Goal: Task Accomplishment & Management: Use online tool/utility

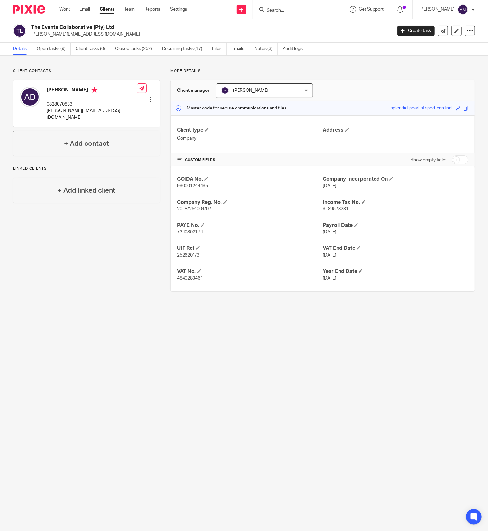
click at [297, 4] on div at bounding box center [298, 9] width 90 height 19
click at [298, 11] on input "Search" at bounding box center [295, 11] width 58 height 6
type input "c"
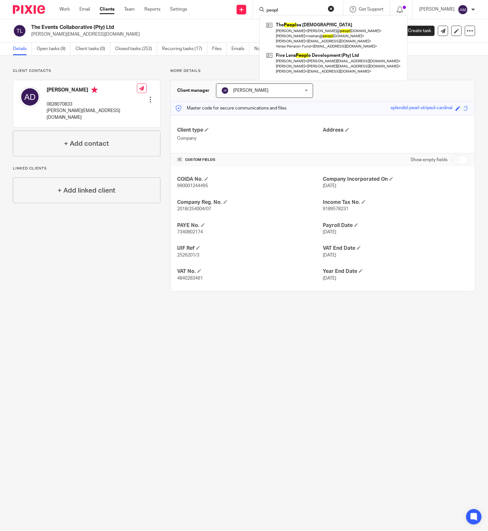
type input "peopl"
click button "submit" at bounding box center [0, 0] width 0 height 0
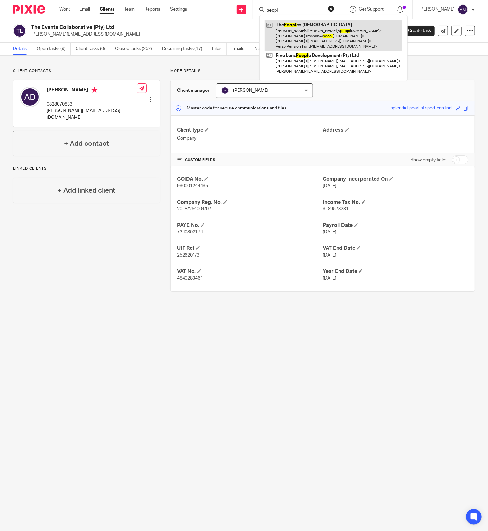
click at [309, 29] on link at bounding box center [333, 35] width 138 height 31
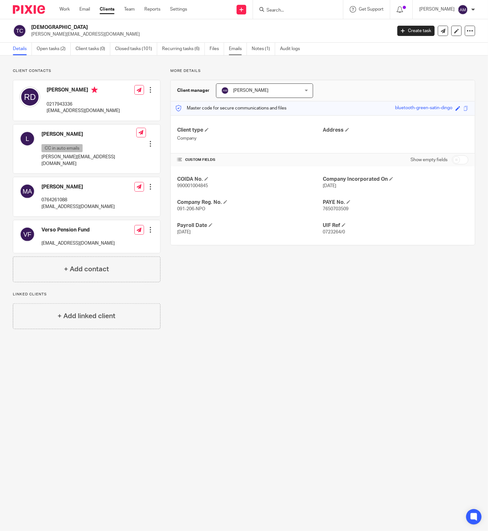
click at [237, 48] on link "Emails" at bounding box center [238, 49] width 18 height 13
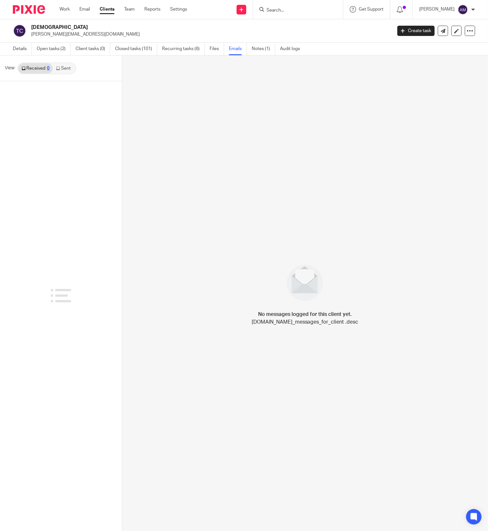
click at [66, 69] on link "Sent" at bounding box center [64, 68] width 22 height 10
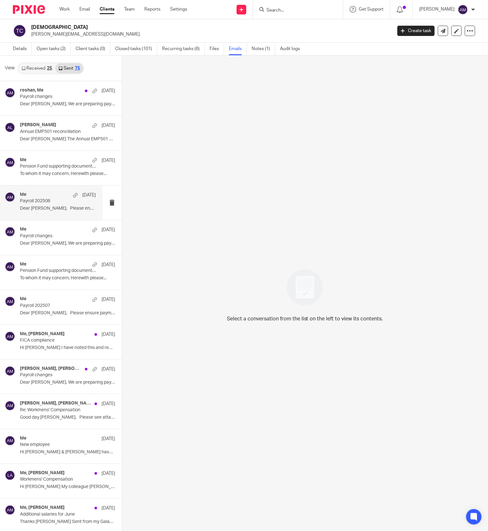
click at [53, 203] on p "Payroll 202508" at bounding box center [50, 201] width 61 height 5
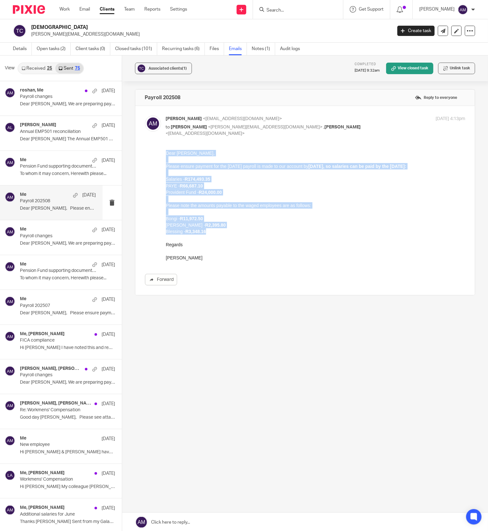
drag, startPoint x: 165, startPoint y: 152, endPoint x: 215, endPoint y: 234, distance: 95.0
click at [215, 234] on div "Dear Roshan, Please ensure payment for the Aug 2025 payroll is made to our acco…" at bounding box center [314, 205] width 299 height 111
copy div "Dear Roshan, Please ensure payment for the Aug 2025 payroll is made to our acco…"
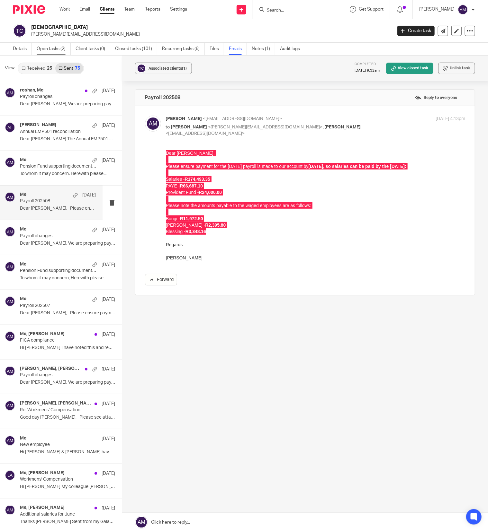
click at [54, 48] on link "Open tasks (2)" at bounding box center [54, 49] width 34 height 13
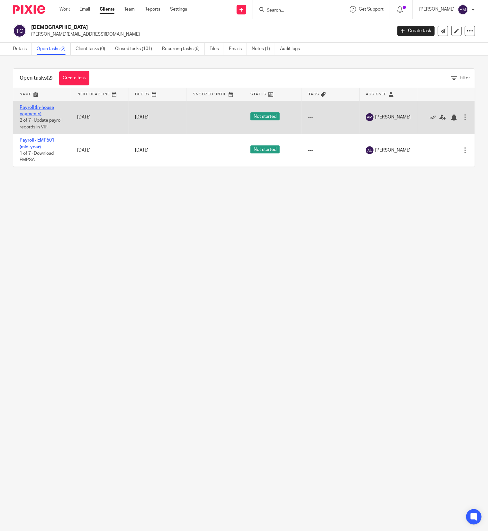
click at [38, 112] on link "Payroll (In-house payments)" at bounding box center [37, 110] width 34 height 11
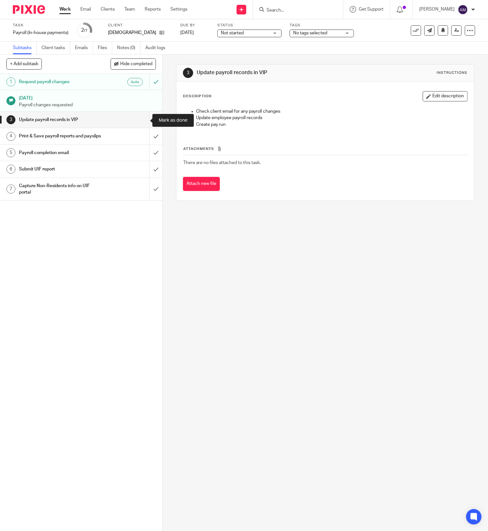
click at [145, 118] on input "submit" at bounding box center [81, 120] width 162 height 16
click at [143, 141] on input "submit" at bounding box center [81, 136] width 162 height 16
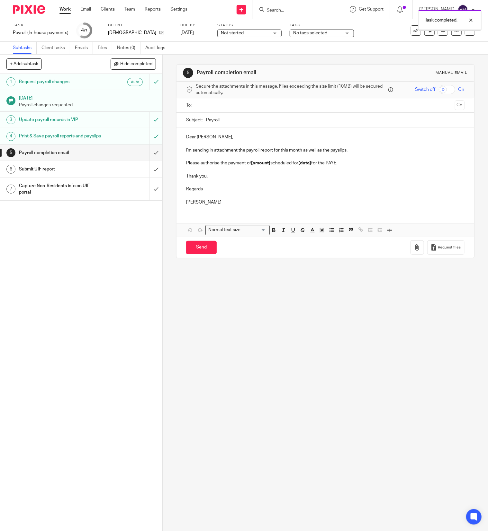
click at [220, 105] on input "text" at bounding box center [325, 105] width 254 height 7
click at [252, 110] on input "text" at bounding box center [352, 106] width 200 height 13
click at [245, 124] on input "Payroll" at bounding box center [335, 121] width 258 height 14
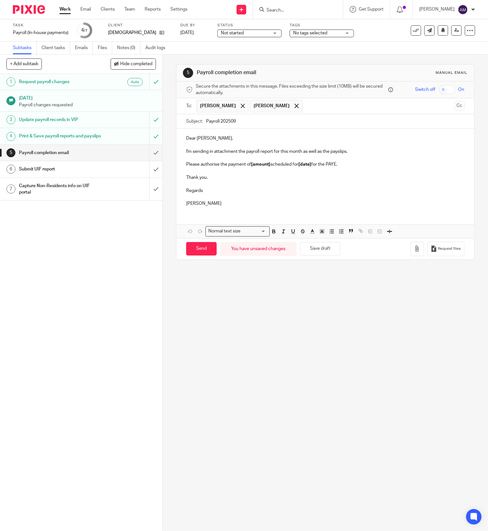
type input "Payroll 202509"
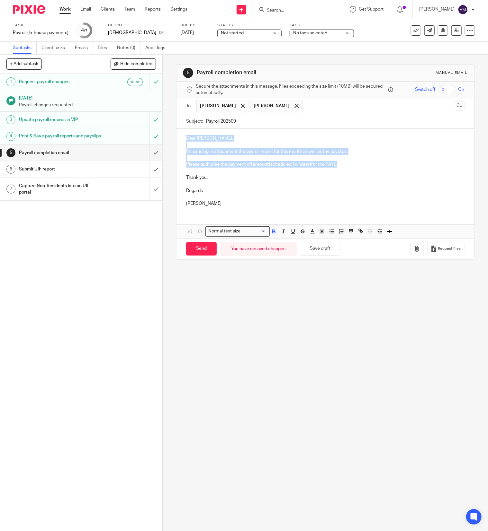
drag, startPoint x: 338, startPoint y: 163, endPoint x: 182, endPoint y: 138, distance: 157.9
click at [182, 138] on div "Dear Roshan, I'm sending in attachment the payroll report for this month as wel…" at bounding box center [325, 170] width 298 height 83
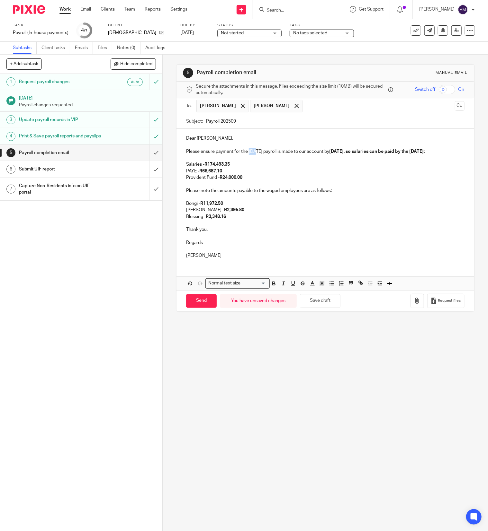
drag, startPoint x: 244, startPoint y: 154, endPoint x: 253, endPoint y: 153, distance: 9.0
click at [253, 153] on p "Please ensure payment for the Aug 2025 payroll is made to our account by 20/08/…" at bounding box center [325, 151] width 278 height 6
click at [345, 152] on strong "20/08/2025, so salaries can be paid by the 25/08/2025:" at bounding box center [376, 151] width 95 height 4
click at [329, 154] on strong "20/09/2025, so salaries can be paid by the 25/08/2025:" at bounding box center [376, 151] width 95 height 4
click at [329, 154] on strong "20/09/2025, so salaries can be paid by the 24/08/2025:" at bounding box center [376, 151] width 95 height 4
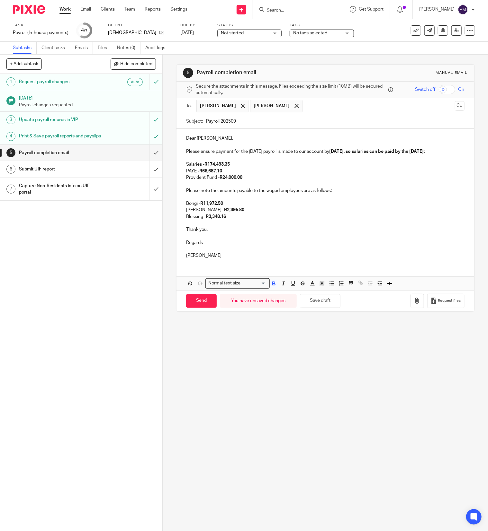
click at [208, 167] on strong "R174,493.35" at bounding box center [216, 164] width 25 height 4
drag, startPoint x: 209, startPoint y: 172, endPoint x: 227, endPoint y: 170, distance: 19.0
click at [227, 167] on strong "R174,493.35" at bounding box center [216, 164] width 25 height 4
click at [201, 174] on strong "R66,687.10" at bounding box center [210, 171] width 23 height 4
drag, startPoint x: 200, startPoint y: 178, endPoint x: 220, endPoint y: 178, distance: 20.6
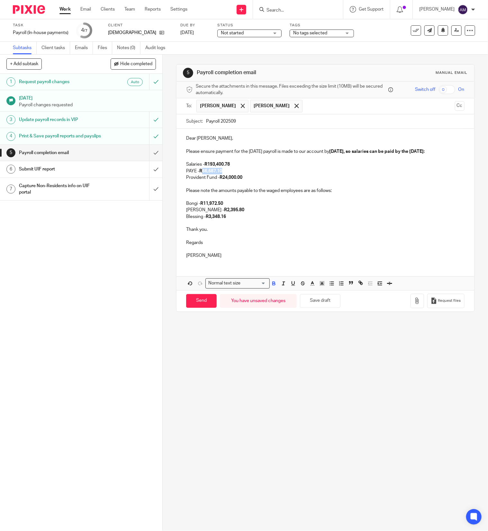
click at [220, 174] on p "PAYE - R66,687.10" at bounding box center [325, 171] width 278 height 6
click at [206, 174] on strong "R49824.99" at bounding box center [210, 171] width 22 height 4
click at [206, 206] on strong "R11,972.50" at bounding box center [211, 203] width 23 height 4
drag, startPoint x: 201, startPoint y: 210, endPoint x: 221, endPoint y: 210, distance: 20.6
click at [221, 206] on strong "R11,972.50" at bounding box center [211, 203] width 23 height 4
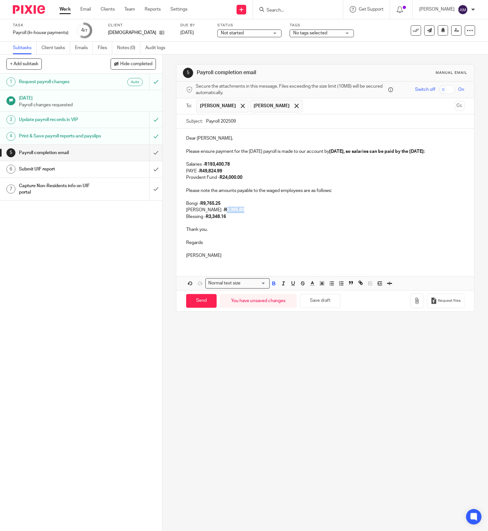
drag, startPoint x: 203, startPoint y: 218, endPoint x: 220, endPoint y: 217, distance: 17.4
click at [224, 212] on strong "R2,395.80" at bounding box center [234, 210] width 20 height 4
click at [198, 308] on input "Send" at bounding box center [201, 301] width 31 height 14
type input "Sent"
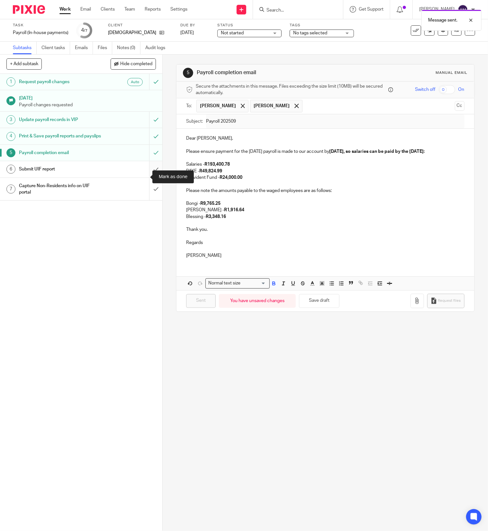
click at [142, 175] on input "submit" at bounding box center [81, 169] width 162 height 16
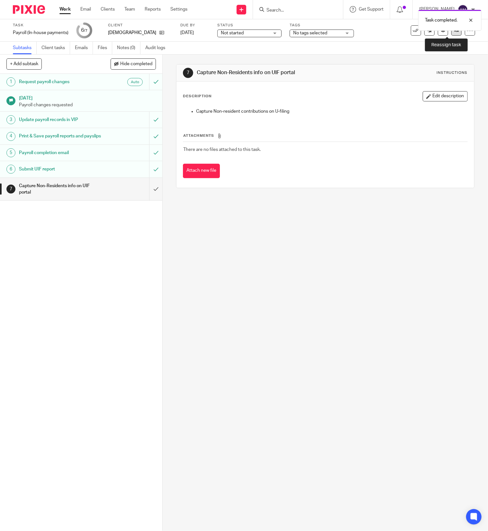
click at [454, 31] on icon at bounding box center [456, 30] width 5 height 5
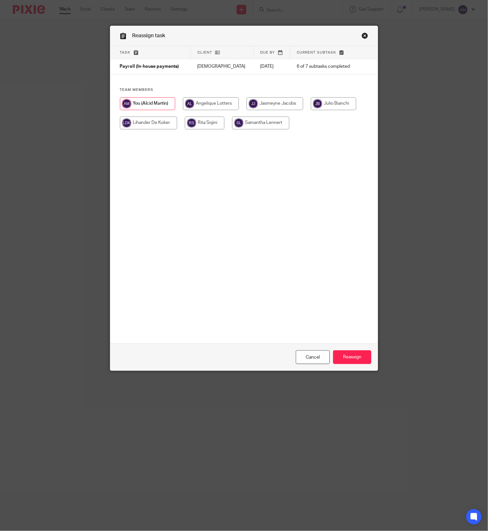
click at [270, 102] on input "radio" at bounding box center [274, 103] width 57 height 13
radio input "true"
click at [349, 354] on input "Reassign" at bounding box center [352, 358] width 38 height 14
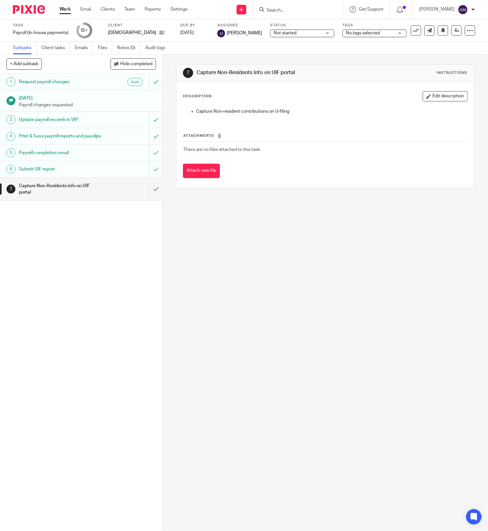
click at [311, 8] on input "Search" at bounding box center [295, 11] width 58 height 6
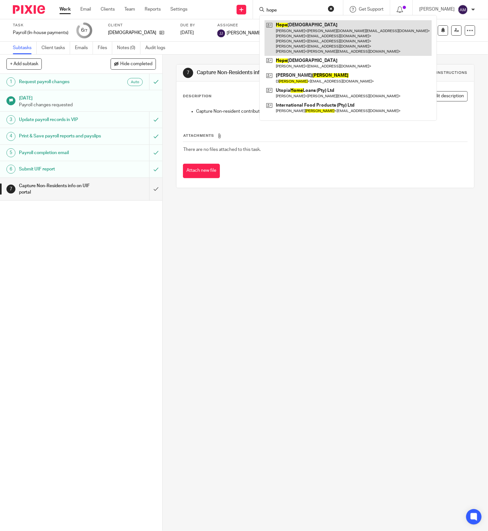
type input "hope"
click at [308, 32] on link at bounding box center [347, 38] width 167 height 36
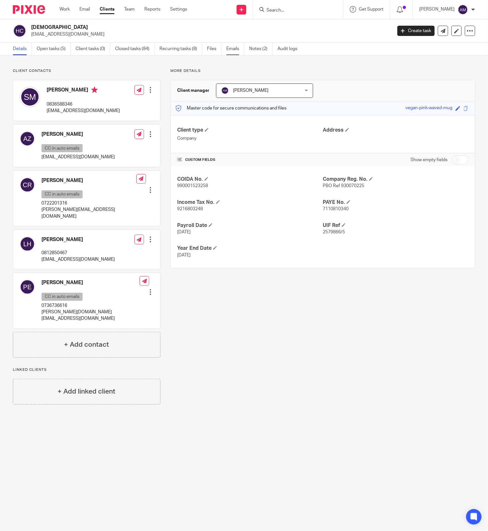
click at [236, 49] on link "Emails" at bounding box center [235, 49] width 18 height 13
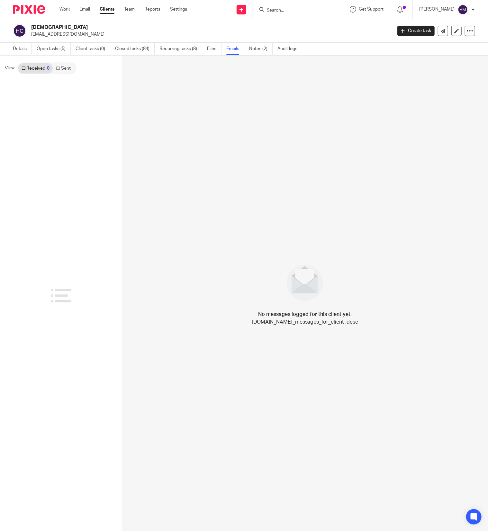
click at [65, 67] on link "Sent" at bounding box center [64, 68] width 22 height 10
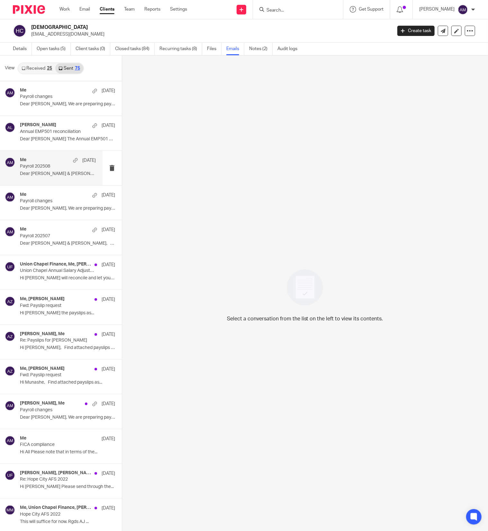
click at [52, 172] on p "Dear Carryn & Annale, The payroll..." at bounding box center [58, 173] width 76 height 5
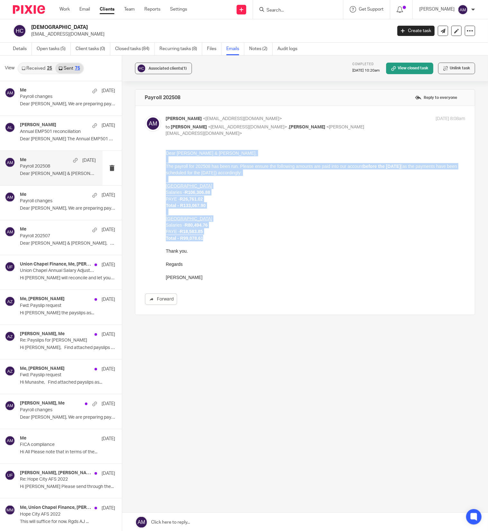
drag, startPoint x: 207, startPoint y: 238, endPoint x: 166, endPoint y: 153, distance: 94.4
click at [166, 153] on div "Dear Carryn & Annale, The payroll for 202508 has been run. Please ensure the fo…" at bounding box center [314, 215] width 299 height 131
copy div "Dear Carryn & Annale, The payroll for 202508 has been run. Please ensure the fo…"
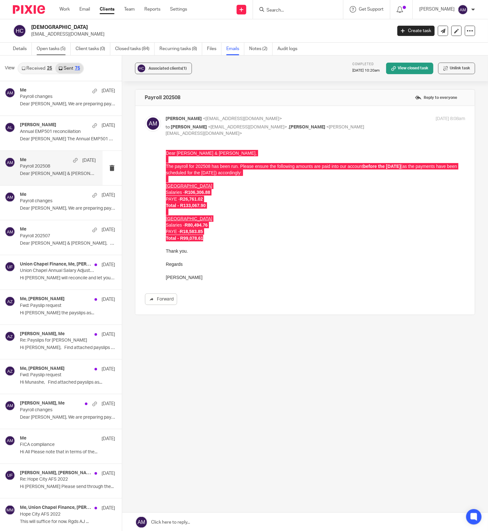
click at [51, 49] on link "Open tasks (5)" at bounding box center [54, 49] width 34 height 13
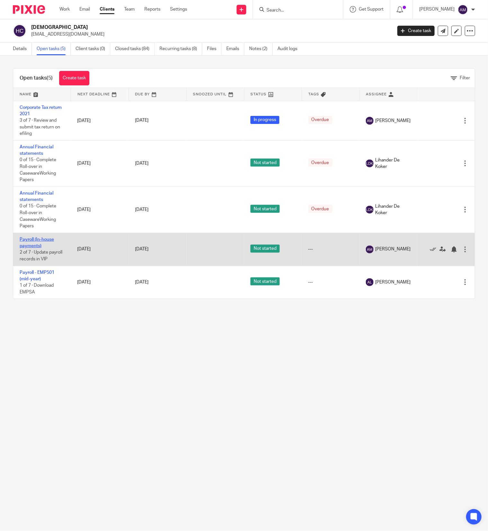
click at [35, 243] on link "Payroll (In-house payments)" at bounding box center [37, 242] width 34 height 11
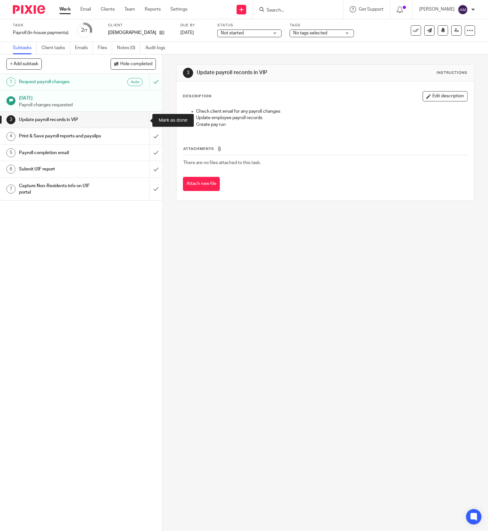
click at [144, 119] on input "submit" at bounding box center [81, 120] width 162 height 16
click at [143, 139] on input "submit" at bounding box center [81, 136] width 162 height 16
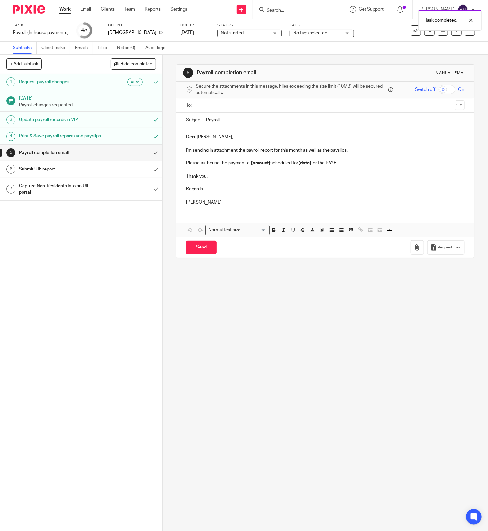
click at [215, 105] on input "text" at bounding box center [325, 105] width 254 height 7
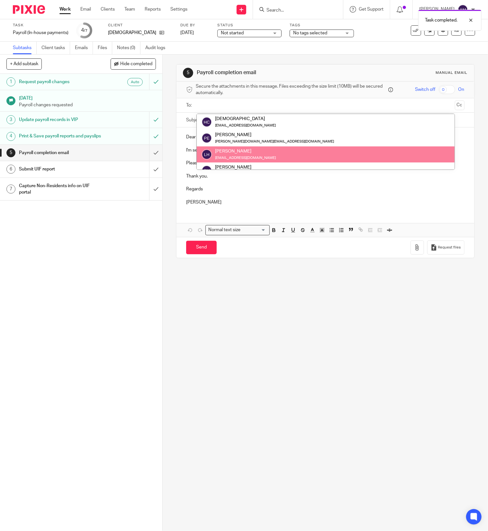
scroll to position [64, 0]
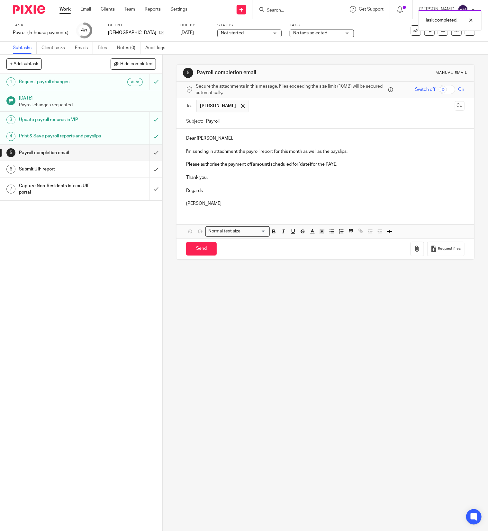
click at [252, 108] on input "text" at bounding box center [352, 106] width 200 height 13
click at [244, 121] on input "Payroll" at bounding box center [335, 121] width 258 height 14
type input "Payroll 202509"
click at [208, 180] on p "Thank you." at bounding box center [325, 177] width 278 height 6
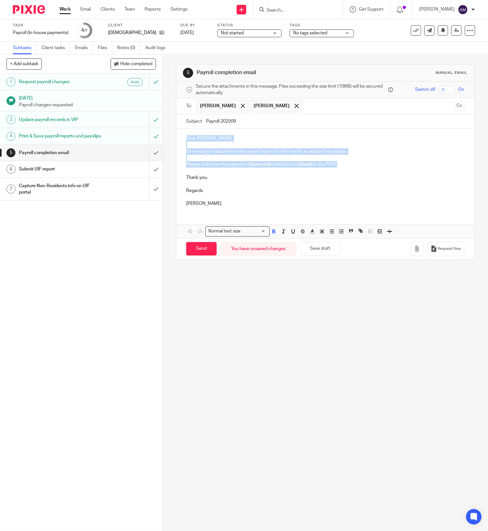
drag, startPoint x: 338, startPoint y: 166, endPoint x: 172, endPoint y: 138, distance: 168.7
click at [172, 138] on div "5 Payroll completion email Manual email Secure the attachments in this message.…" at bounding box center [325, 293] width 325 height 477
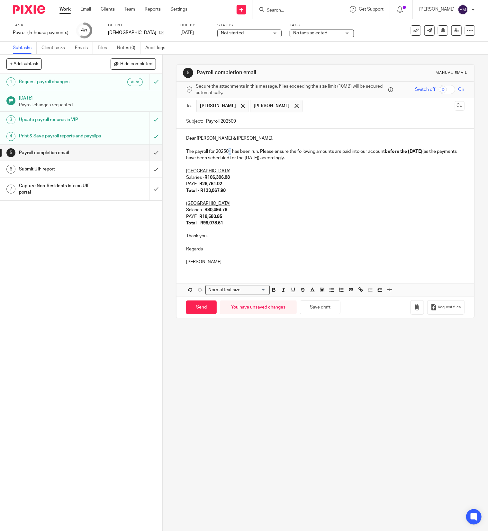
click at [227, 152] on p "The payroll for 202508 has been run. Please ensure the following amounts are pa…" at bounding box center [325, 154] width 278 height 13
click at [416, 153] on strong "before the 20/8/2025" at bounding box center [404, 151] width 38 height 4
drag, startPoint x: 265, startPoint y: 157, endPoint x: 273, endPoint y: 158, distance: 7.8
click at [273, 158] on p "The payroll for 202509 has been run. Please ensure the following amounts are pa…" at bounding box center [325, 154] width 278 height 13
drag, startPoint x: 225, startPoint y: 179, endPoint x: 229, endPoint y: 179, distance: 3.9
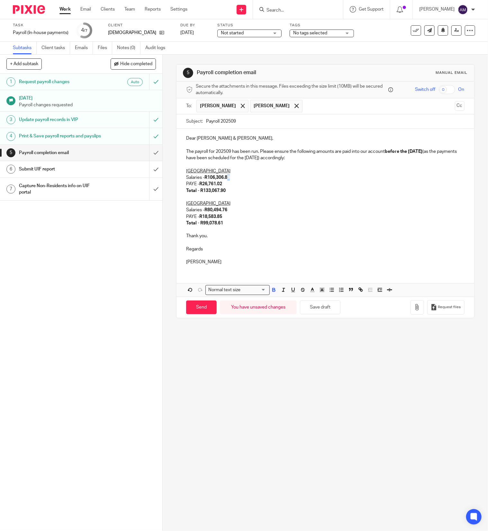
click at [229, 179] on p "Salaries - R106,306.88" at bounding box center [325, 177] width 278 height 6
drag, startPoint x: 217, startPoint y: 184, endPoint x: 220, endPoint y: 184, distance: 3.5
click at [220, 184] on p "PAYE - R26,761.02" at bounding box center [325, 184] width 278 height 6
click at [213, 210] on strong "R80,494.76" at bounding box center [215, 210] width 23 height 4
drag, startPoint x: 212, startPoint y: 210, endPoint x: 215, endPoint y: 210, distance: 3.5
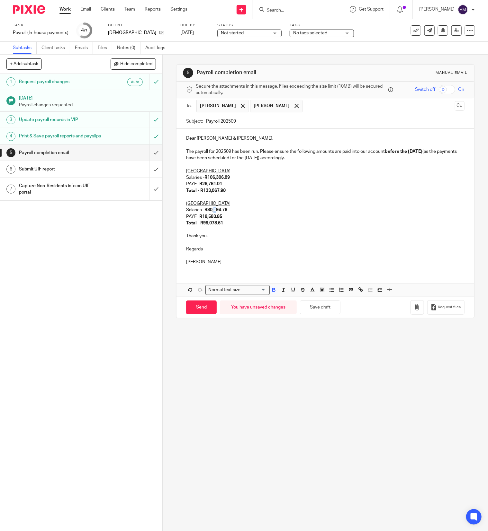
click at [215, 210] on strong "R80,494.76" at bounding box center [215, 210] width 23 height 4
click at [225, 211] on strong "R80,994.76" at bounding box center [215, 210] width 23 height 4
click at [219, 217] on strong "R18,583.85" at bounding box center [210, 217] width 23 height 4
click at [209, 224] on strong "Total - R99,078.61" at bounding box center [204, 223] width 37 height 4
click at [231, 236] on p "Thank you." at bounding box center [325, 236] width 278 height 6
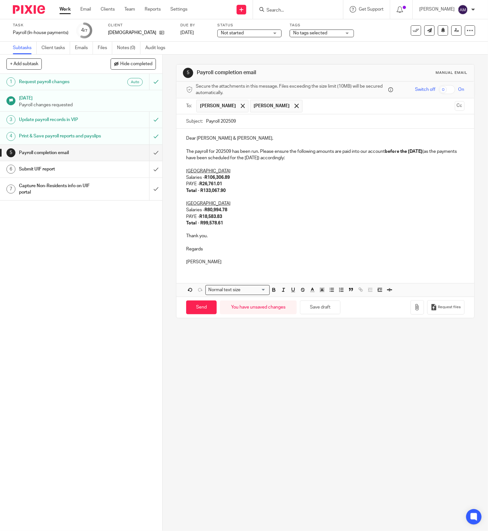
click at [232, 223] on p "Total - R99,578.61" at bounding box center [325, 223] width 278 height 6
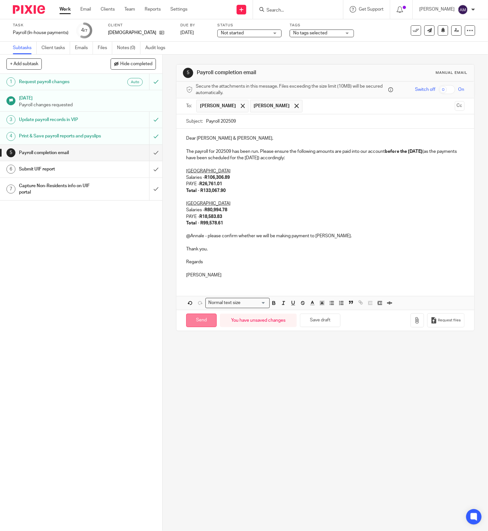
click at [198, 323] on input "Send" at bounding box center [201, 321] width 31 height 14
type input "Sent"
click at [310, 8] on input "Search" at bounding box center [295, 11] width 58 height 6
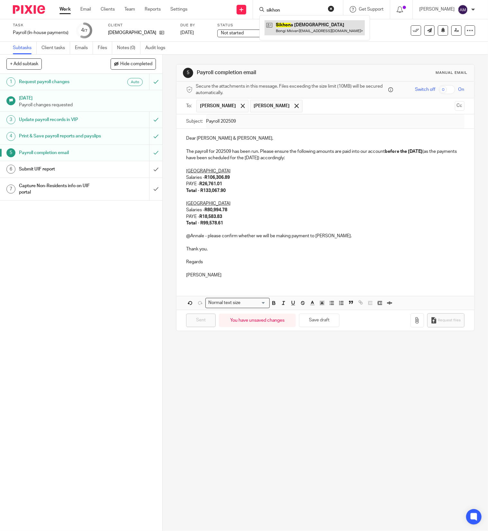
type input "sikhon"
click at [312, 26] on link at bounding box center [314, 27] width 100 height 15
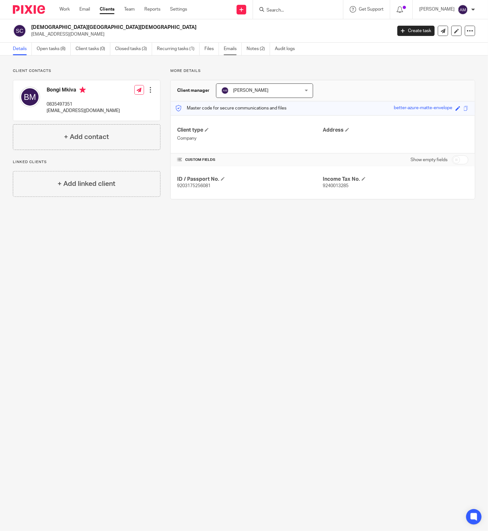
click at [232, 52] on link "Emails" at bounding box center [233, 49] width 18 height 13
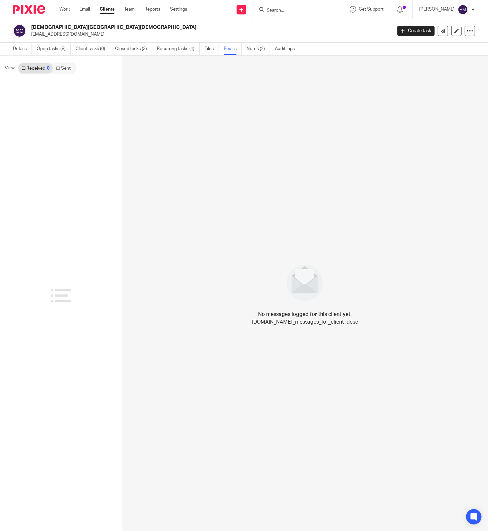
click at [67, 66] on link "Sent" at bounding box center [64, 68] width 22 height 10
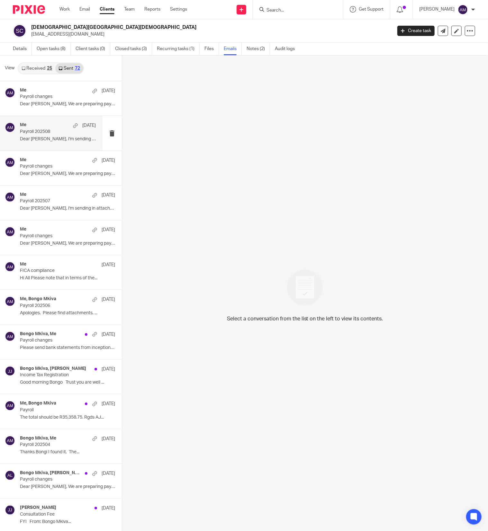
click at [49, 136] on div "Me 12 Aug Payroll 202508 Dear Bongi, I'm sending in attachment the..." at bounding box center [58, 133] width 76 height 22
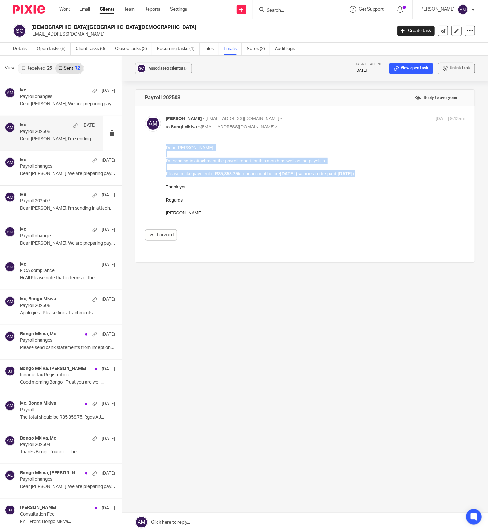
drag, startPoint x: 371, startPoint y: 175, endPoint x: 166, endPoint y: 147, distance: 207.3
click at [166, 147] on div "Dear Bongi, I'm sending in attachment the payroll report for this month as well…" at bounding box center [314, 180] width 299 height 72
copy div "Dear Bongi, I'm sending in attachment the payroll report for this month as well…"
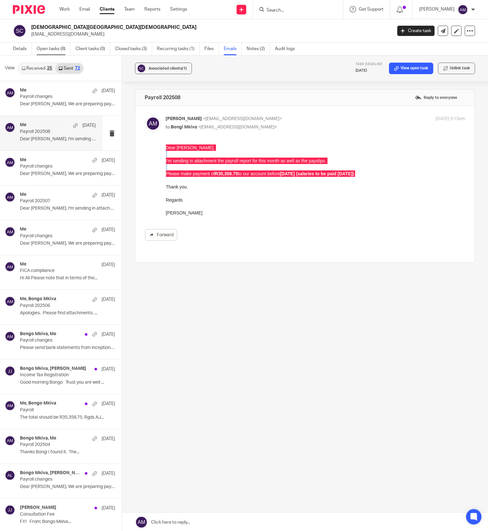
click at [51, 49] on link "Open tasks (8)" at bounding box center [54, 49] width 34 height 13
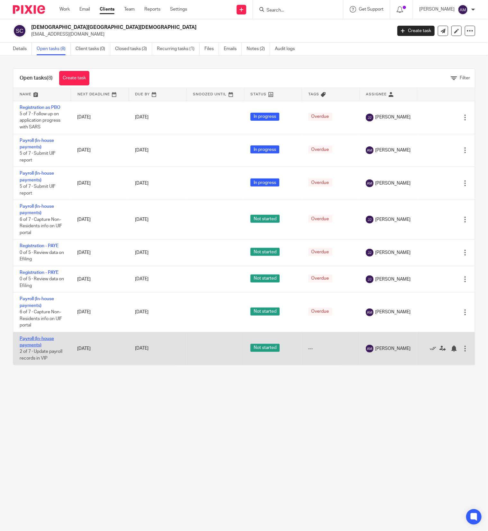
click at [34, 345] on link "Payroll (In-house payments)" at bounding box center [37, 342] width 34 height 11
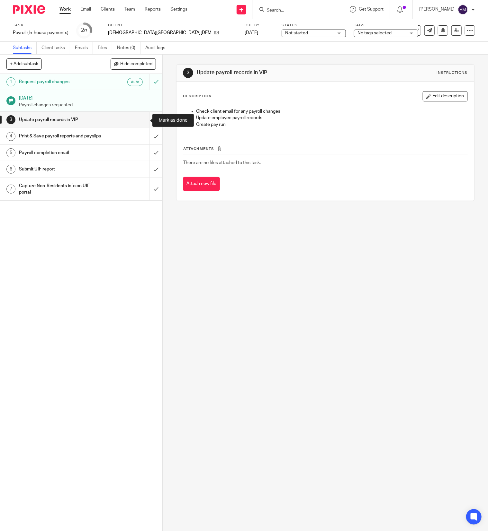
click at [140, 118] on input "submit" at bounding box center [81, 120] width 162 height 16
click at [141, 140] on input "submit" at bounding box center [81, 136] width 162 height 16
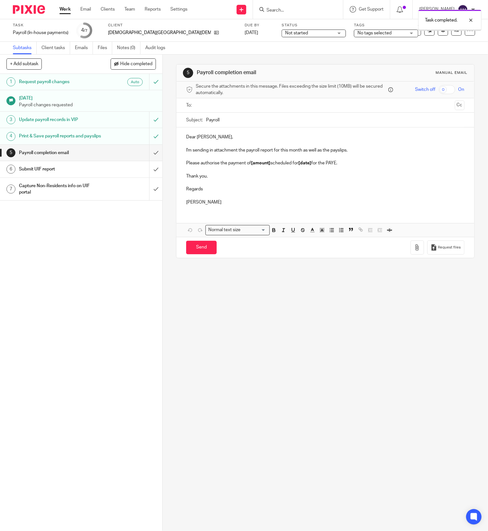
click at [213, 107] on input "text" at bounding box center [325, 105] width 254 height 7
click at [233, 127] on input "Payroll" at bounding box center [335, 121] width 258 height 14
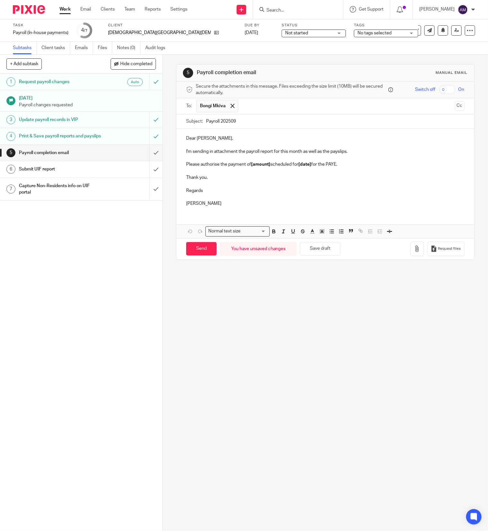
type input "Payroll 202509"
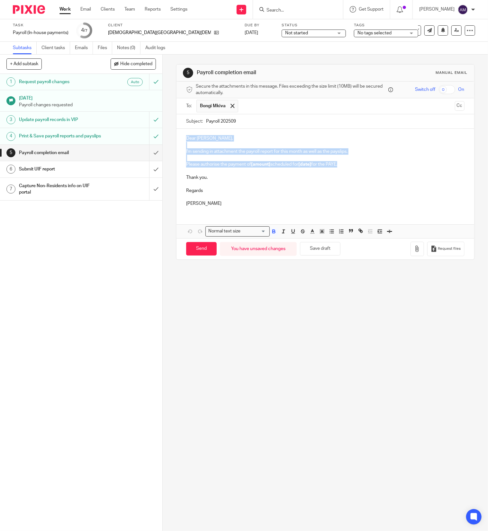
drag, startPoint x: 339, startPoint y: 165, endPoint x: 181, endPoint y: 135, distance: 160.3
click at [181, 135] on div "Dear Bongi, I'm sending in attachment the payroll report for this month as well…" at bounding box center [325, 170] width 298 height 83
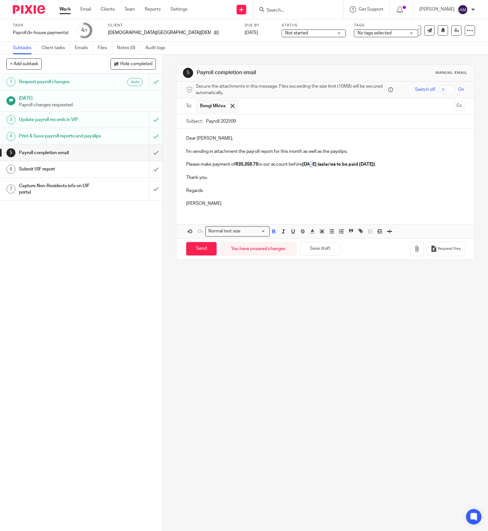
click at [311, 164] on strong "20/8/2025 (salaries to be paid 25/8/2025)" at bounding box center [338, 164] width 73 height 4
drag, startPoint x: 368, startPoint y: 165, endPoint x: 376, endPoint y: 165, distance: 8.4
click at [375, 165] on strong "20/9/2025 (salaries to be paid 25/8/2025)" at bounding box center [338, 164] width 73 height 4
click at [414, 252] on icon "button" at bounding box center [417, 249] width 6 height 6
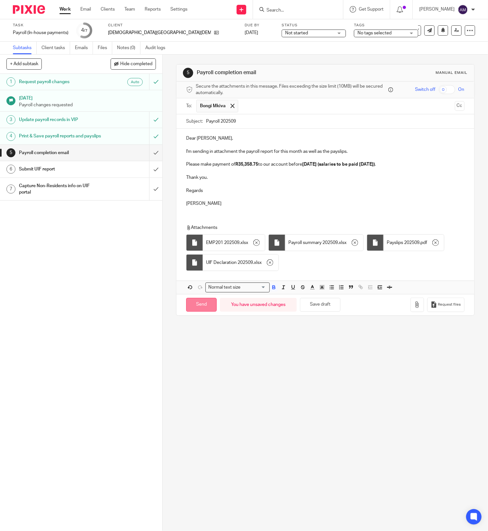
click at [199, 309] on input "Send" at bounding box center [201, 305] width 31 height 14
type input "Sent"
click at [141, 177] on input "submit" at bounding box center [81, 169] width 162 height 16
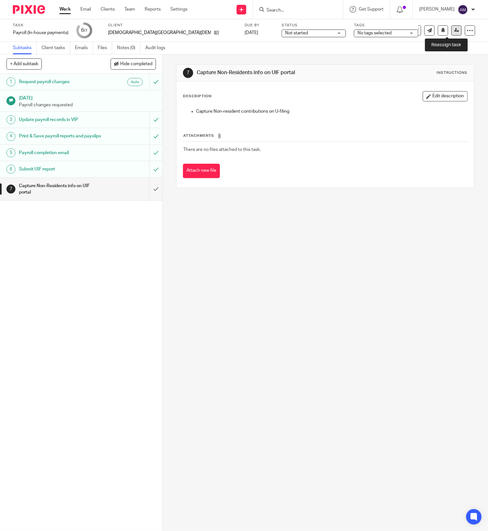
click at [454, 31] on icon at bounding box center [456, 30] width 5 height 5
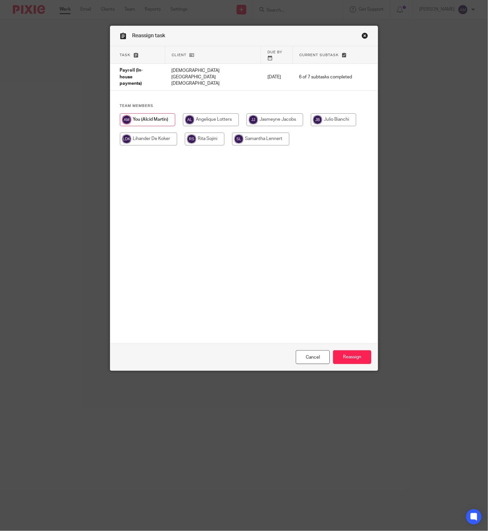
click at [265, 113] on input "radio" at bounding box center [274, 119] width 57 height 13
radio input "true"
click at [346, 359] on input "Reassign" at bounding box center [352, 358] width 38 height 14
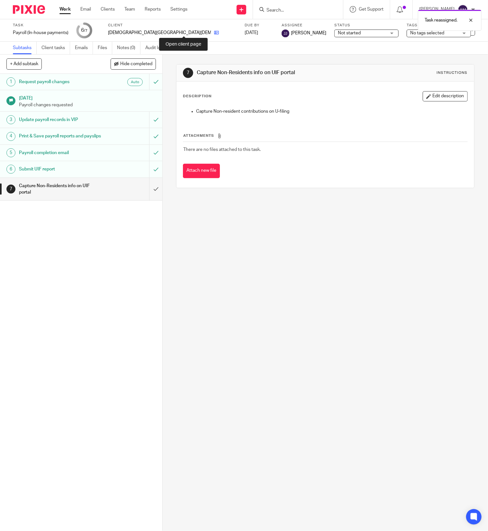
click at [214, 33] on icon at bounding box center [216, 32] width 5 height 5
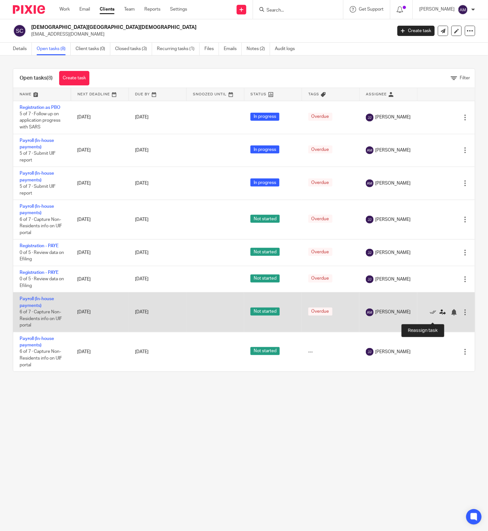
click at [439, 316] on icon at bounding box center [442, 312] width 6 height 6
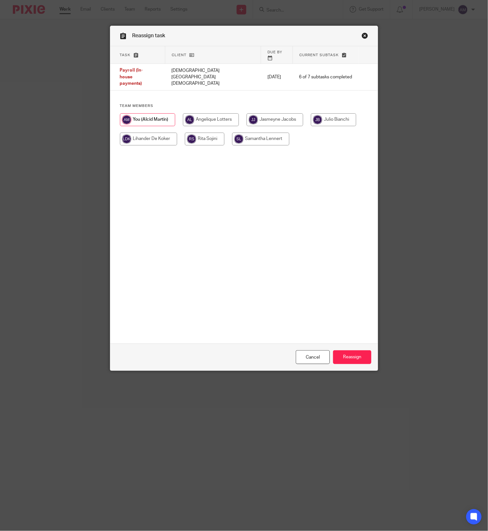
click at [265, 113] on input "radio" at bounding box center [274, 119] width 57 height 13
radio input "true"
click at [352, 349] on div "Cancel Reassign" at bounding box center [244, 357] width 268 height 27
click at [352, 355] on input "Reassign" at bounding box center [352, 358] width 38 height 14
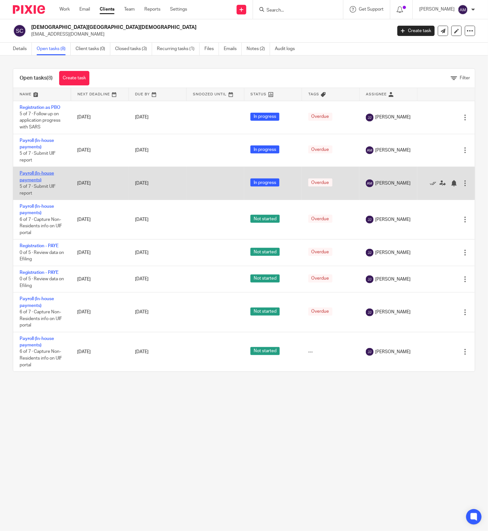
click at [35, 177] on link "Payroll (In-house payments)" at bounding box center [37, 176] width 34 height 11
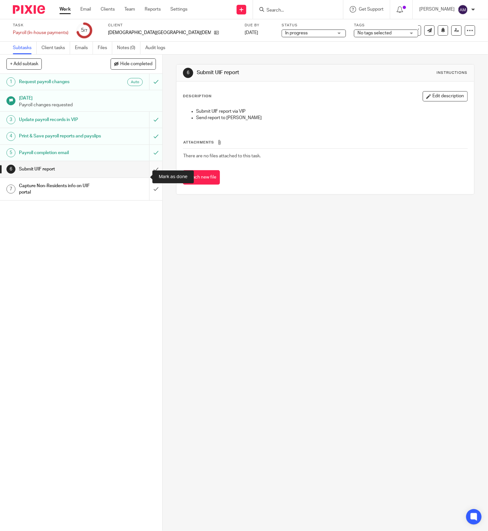
click at [144, 177] on input "submit" at bounding box center [81, 169] width 162 height 16
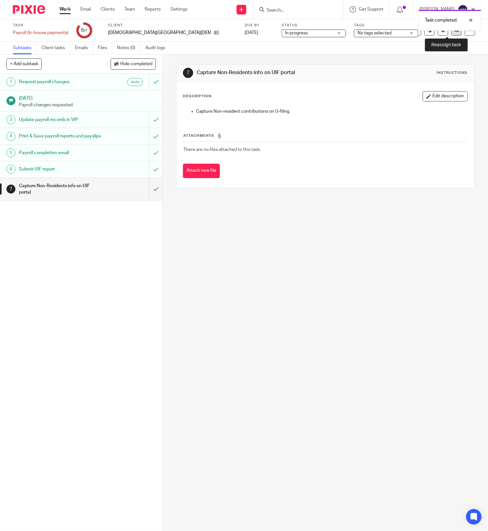
click at [454, 32] on icon at bounding box center [456, 30] width 5 height 5
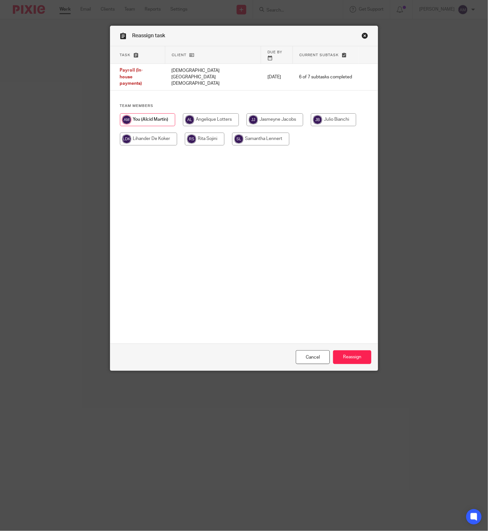
click at [258, 113] on input "radio" at bounding box center [274, 119] width 57 height 13
radio input "true"
click at [344, 360] on input "Reassign" at bounding box center [352, 358] width 38 height 14
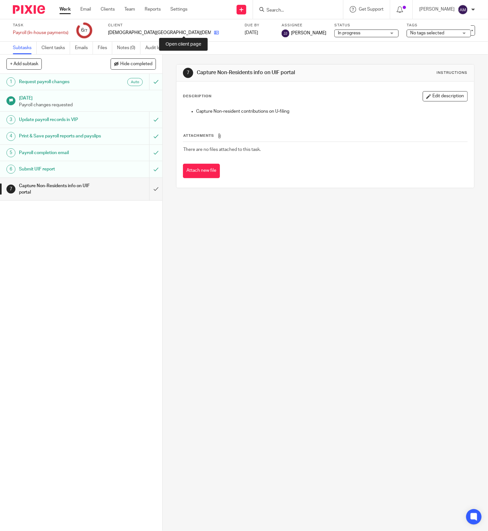
click at [214, 31] on icon at bounding box center [216, 32] width 5 height 5
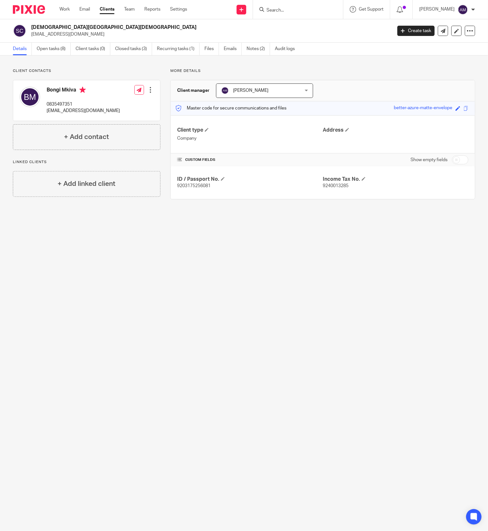
drag, startPoint x: 298, startPoint y: 7, endPoint x: 301, endPoint y: 6, distance: 3.4
click at [298, 8] on input "Search" at bounding box center [295, 11] width 58 height 6
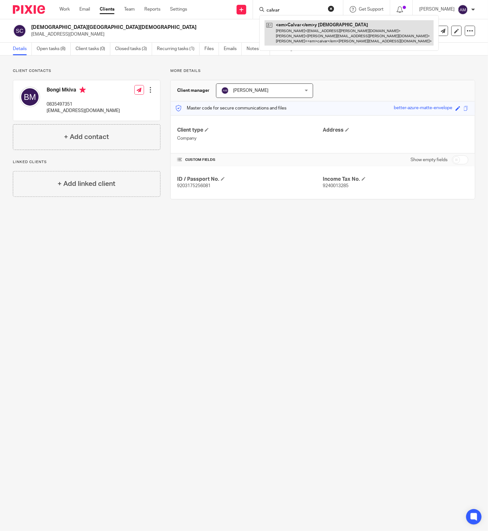
type input "calvar"
click at [324, 33] on link at bounding box center [347, 32] width 167 height 25
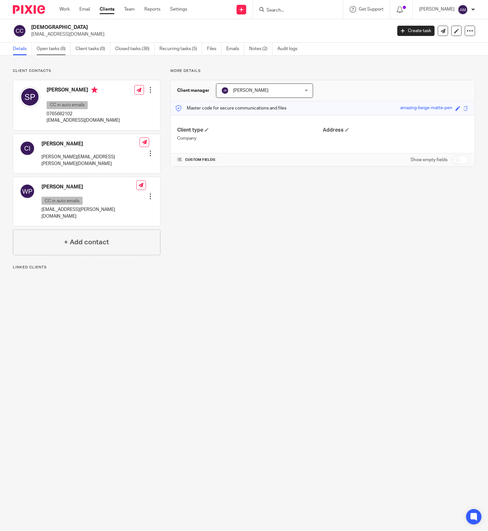
click at [56, 48] on link "Open tasks (6)" at bounding box center [54, 49] width 34 height 13
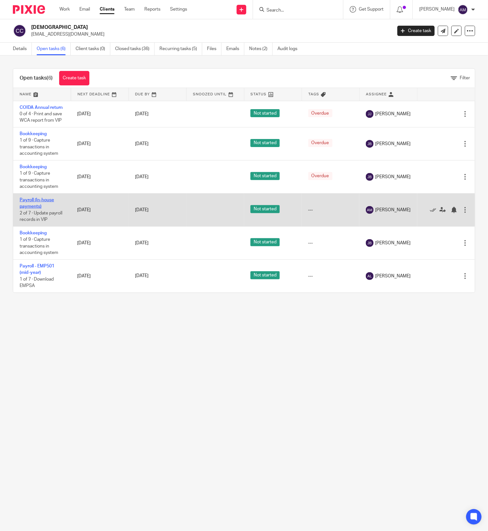
click at [33, 203] on link "Payroll (In-house payments)" at bounding box center [37, 203] width 34 height 11
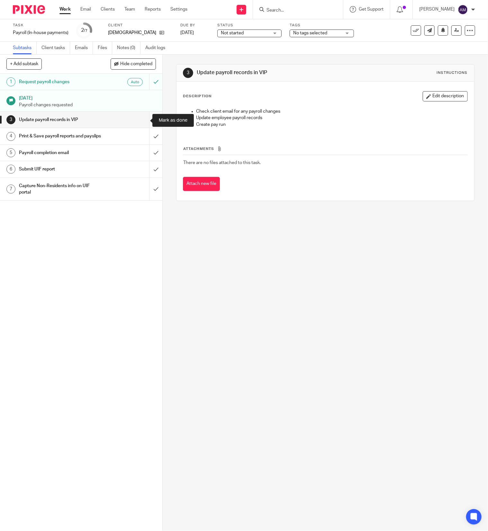
click at [141, 118] on input "submit" at bounding box center [81, 120] width 162 height 16
click at [142, 139] on input "submit" at bounding box center [81, 136] width 162 height 16
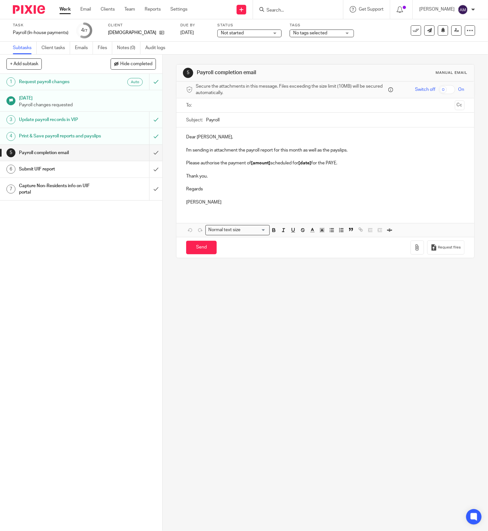
click at [225, 107] on input "text" at bounding box center [325, 105] width 254 height 7
click at [286, 108] on input "text" at bounding box center [357, 106] width 187 height 13
click at [245, 123] on input "Payroll" at bounding box center [335, 121] width 258 height 14
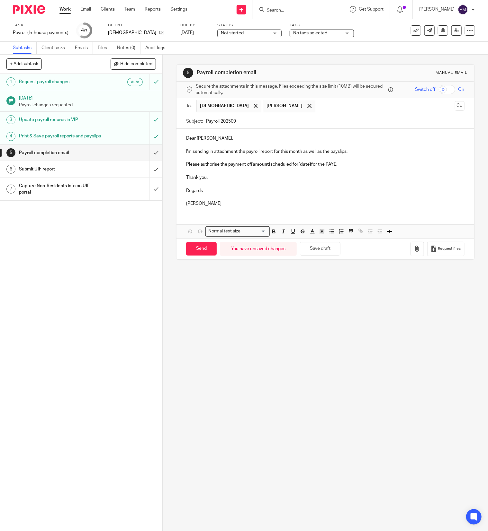
type input "Payroll 202509"
drag, startPoint x: 197, startPoint y: 166, endPoint x: 247, endPoint y: 166, distance: 49.5
click at [247, 166] on p "Please authorise the payment of [amount] scheduled for [date] for the PAYE." at bounding box center [325, 164] width 278 height 6
click at [164, 31] on icon at bounding box center [161, 32] width 5 height 5
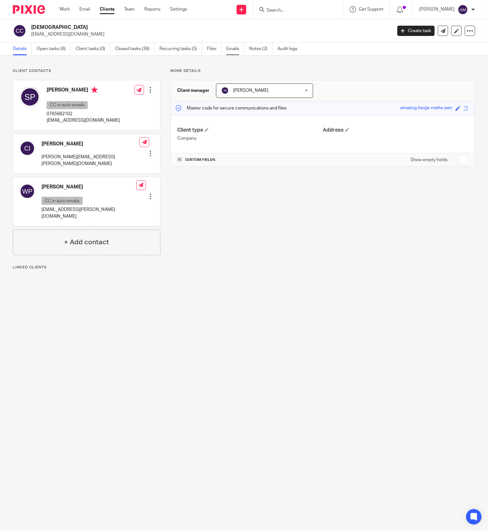
click at [234, 48] on link "Emails" at bounding box center [235, 49] width 18 height 13
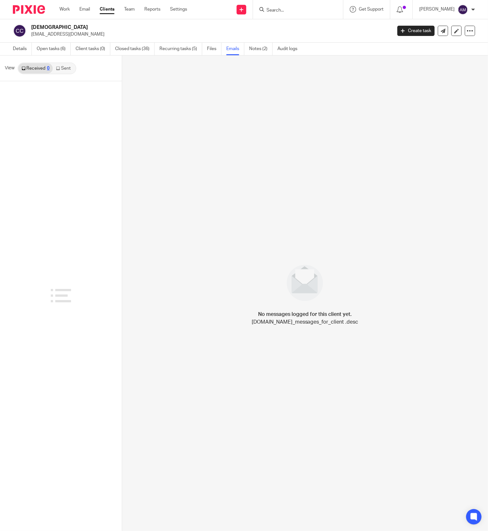
click at [62, 65] on link "Sent" at bounding box center [64, 68] width 22 height 10
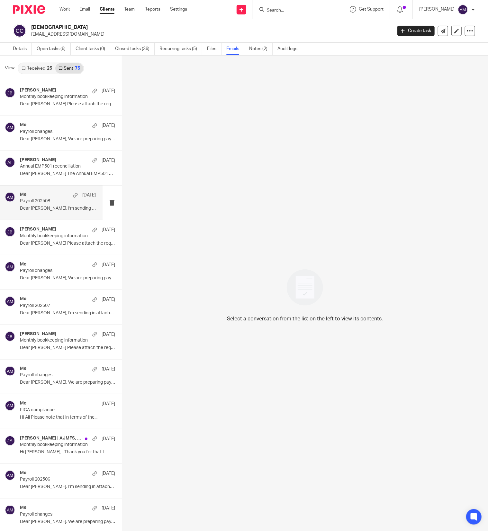
click at [59, 206] on div "Me [DATE] Payroll 202508 Dear [PERSON_NAME], I'm sending in attachment the..." at bounding box center [58, 203] width 76 height 22
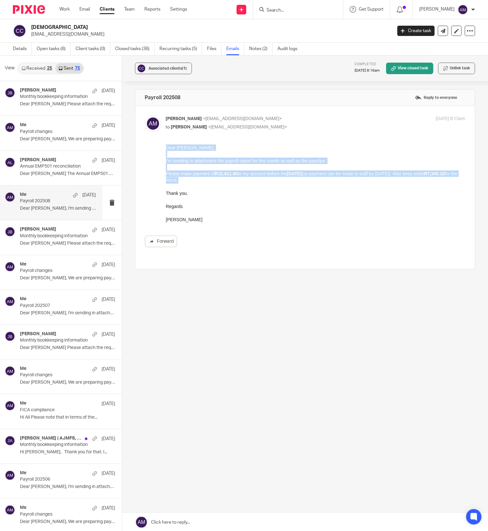
drag, startPoint x: 215, startPoint y: 179, endPoint x: 166, endPoint y: 147, distance: 58.8
click at [166, 147] on div "Dear [PERSON_NAME], I'm sending in attachment the payroll report for this month…" at bounding box center [314, 183] width 299 height 78
copy div "Dear [PERSON_NAME], I'm sending in attachment the payroll report for this month…"
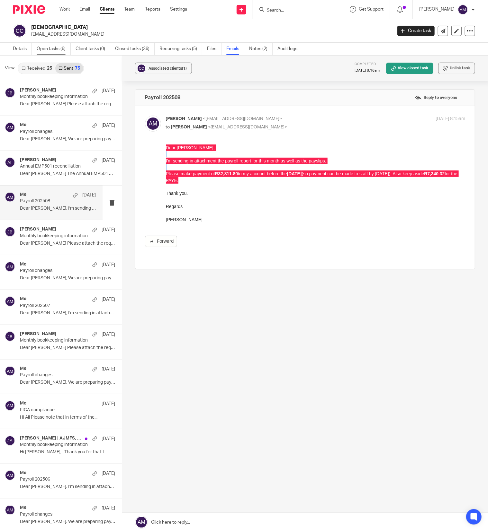
click at [50, 47] on link "Open tasks (6)" at bounding box center [54, 49] width 34 height 13
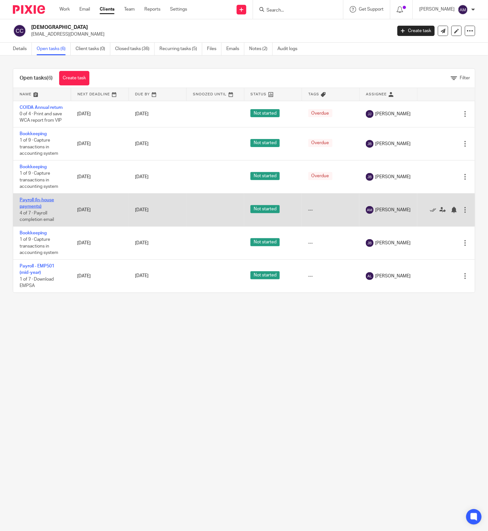
click at [38, 209] on link "Payroll (In-house payments)" at bounding box center [37, 203] width 34 height 11
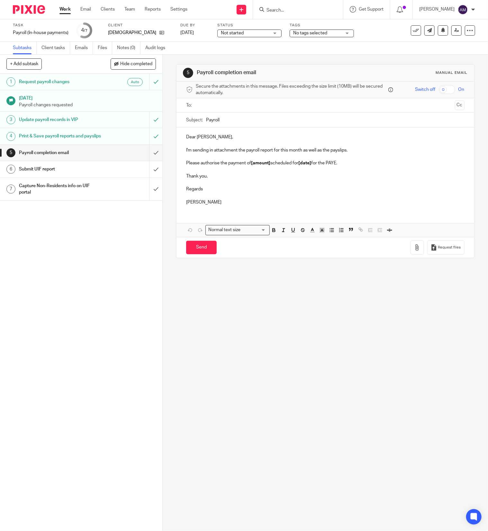
click at [222, 107] on input "text" at bounding box center [325, 105] width 254 height 7
click at [284, 108] on input "text" at bounding box center [357, 106] width 187 height 13
click at [274, 120] on input "Payroll" at bounding box center [335, 121] width 258 height 14
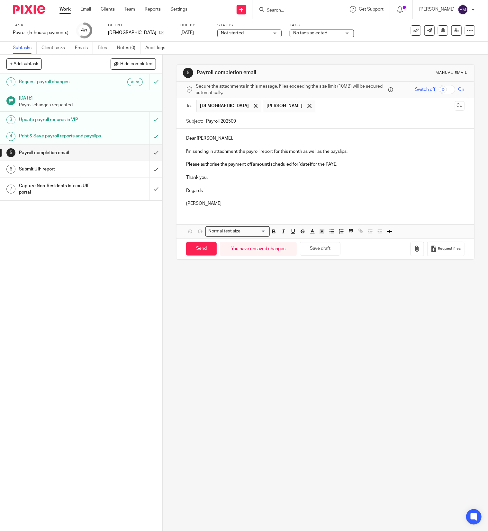
type input "Payroll 202509"
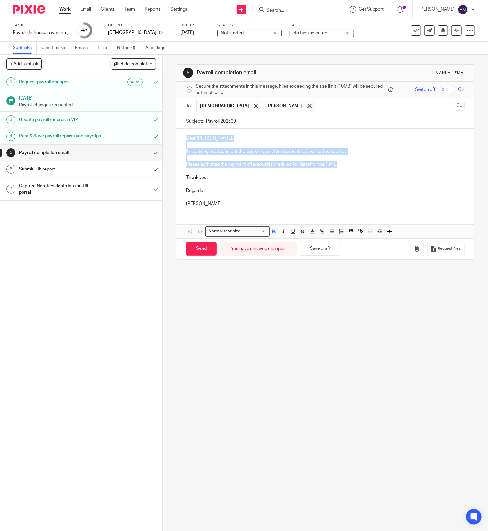
drag, startPoint x: 340, startPoint y: 167, endPoint x: 178, endPoint y: 143, distance: 163.6
click at [178, 143] on div "Dear Shayne, I'm sending in attachment the payroll report for this month as wel…" at bounding box center [325, 170] width 298 height 83
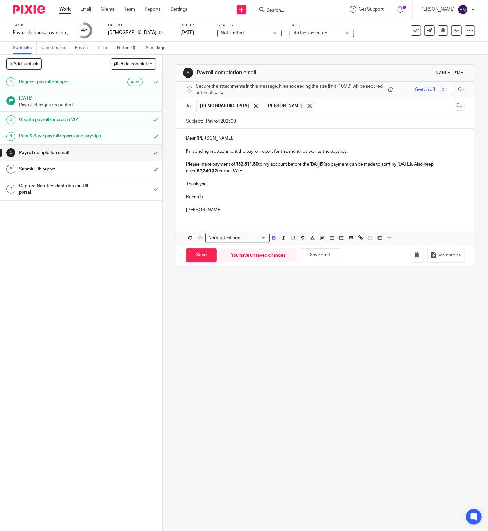
click at [319, 164] on strong "[DATE]" at bounding box center [316, 164] width 14 height 4
drag, startPoint x: 410, startPoint y: 166, endPoint x: 418, endPoint y: 164, distance: 8.8
click at [418, 164] on p "Please make payment of R32,811.80 to my account before the 20/9/2025 (so paymen…" at bounding box center [325, 167] width 278 height 13
click at [414, 258] on icon "button" at bounding box center [417, 255] width 6 height 6
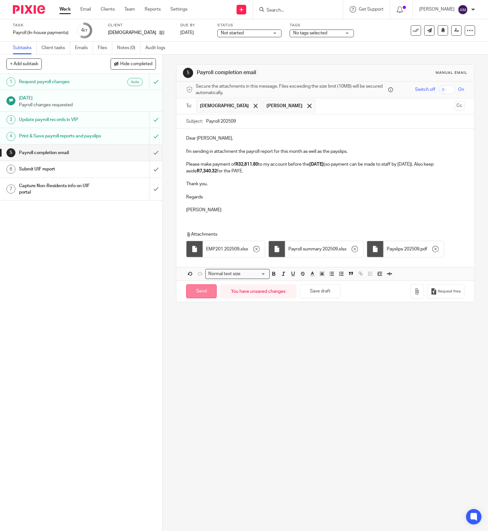
click at [200, 299] on input "Send" at bounding box center [201, 292] width 31 height 14
type input "Sent"
